Goal: Navigation & Orientation: Find specific page/section

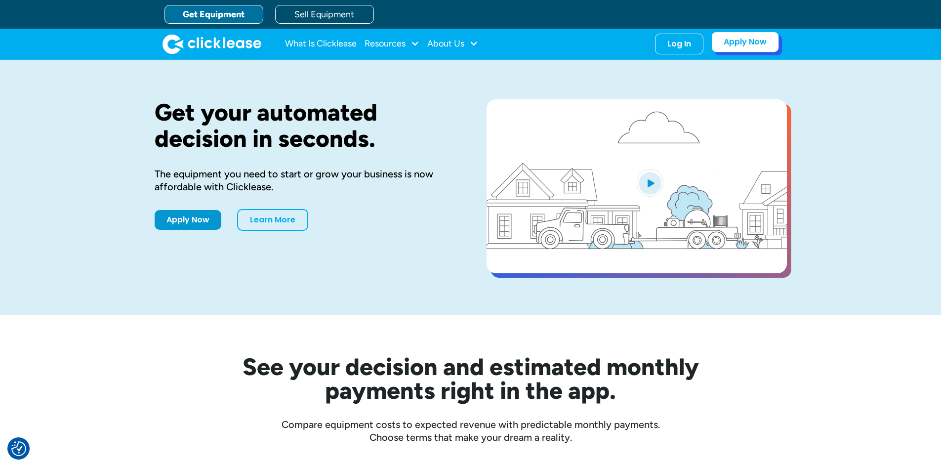
click at [739, 42] on link "Apply Now" at bounding box center [745, 42] width 68 height 21
click at [647, 37] on nav "What Is Clicklease Resources Blog Case Studies Videos FAQs About Us About Us Ca…" at bounding box center [532, 44] width 494 height 21
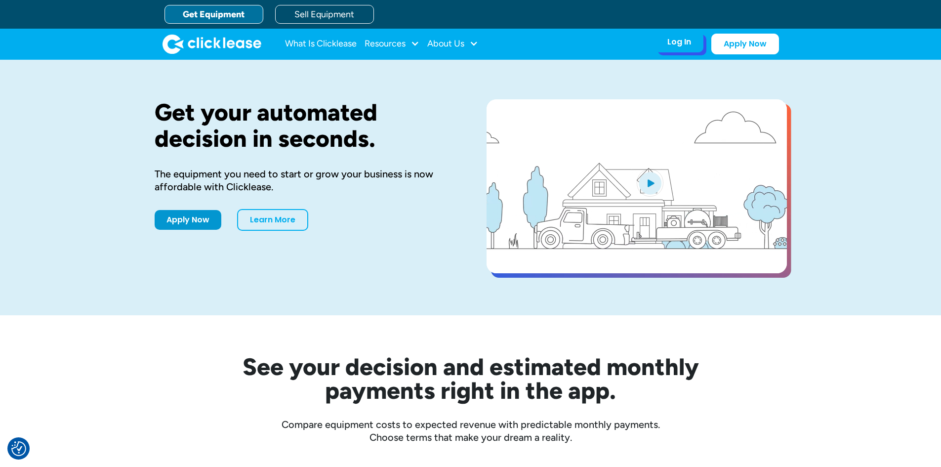
click at [663, 43] on div "Log In Account login I use Clicklease to get my equipment Partner Portal I offe…" at bounding box center [679, 42] width 48 height 21
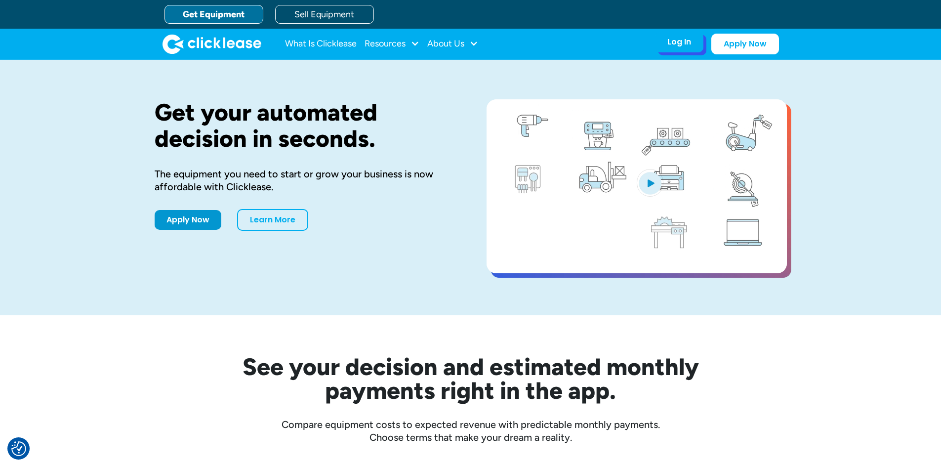
click at [688, 45] on div "Log In" at bounding box center [679, 42] width 24 height 10
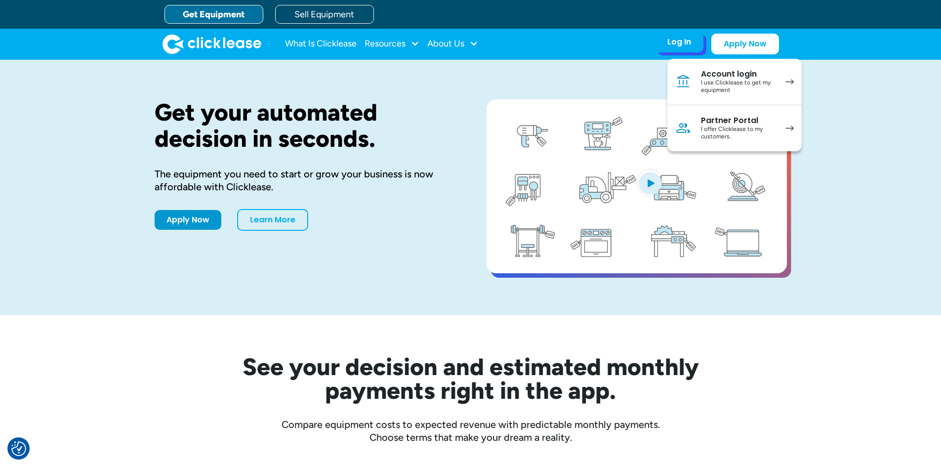
click at [756, 130] on div "I offer Clicklease to my customers." at bounding box center [738, 132] width 75 height 15
